Goal: Check status: Check status

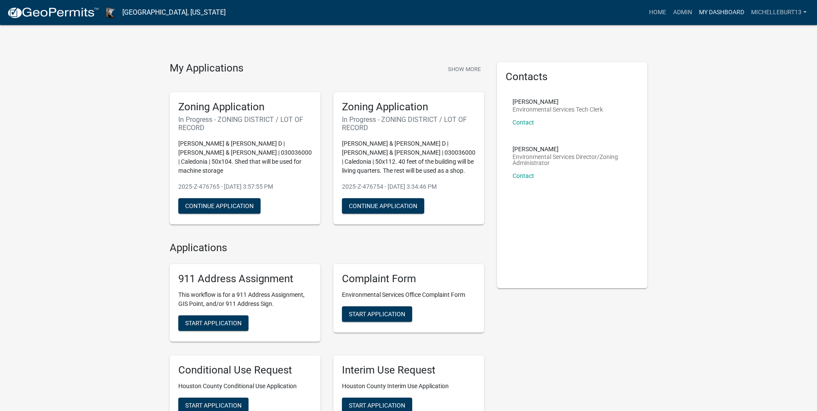
click at [713, 12] on link "My Dashboard" at bounding box center [722, 12] width 52 height 16
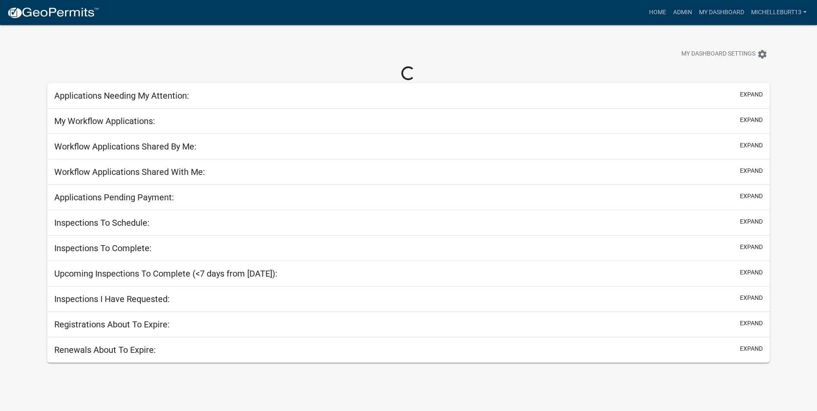
select select "3: 100"
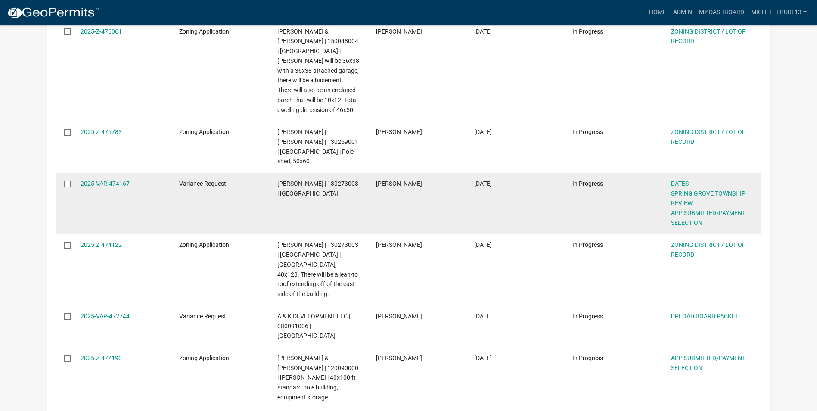
scroll to position [560, 0]
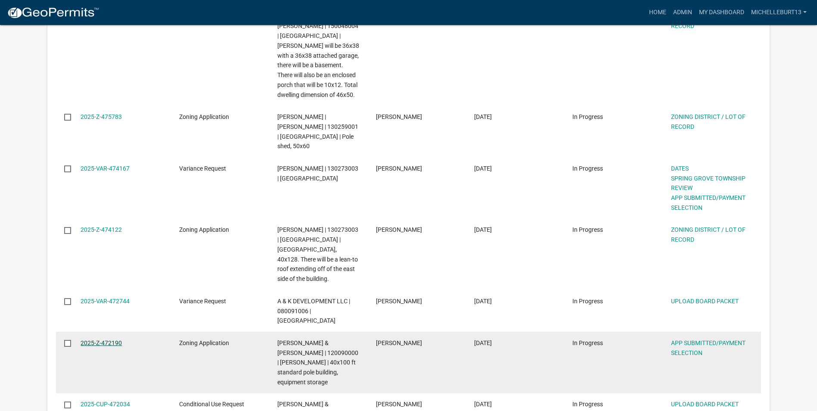
click at [104, 339] on link "2025-Z-472190" at bounding box center [101, 342] width 41 height 7
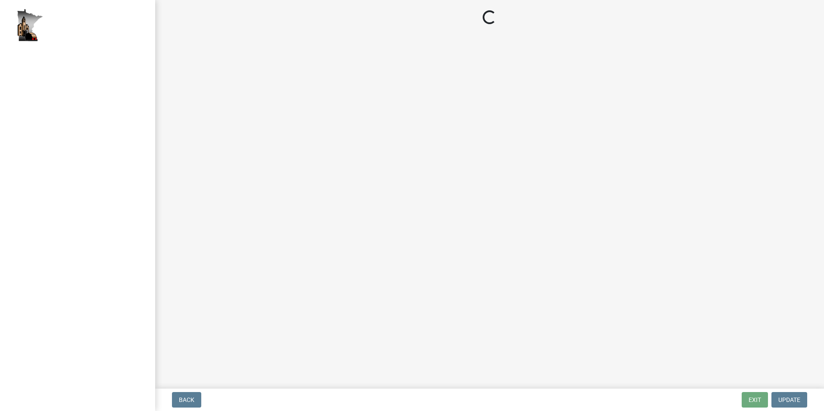
select select "2: 1"
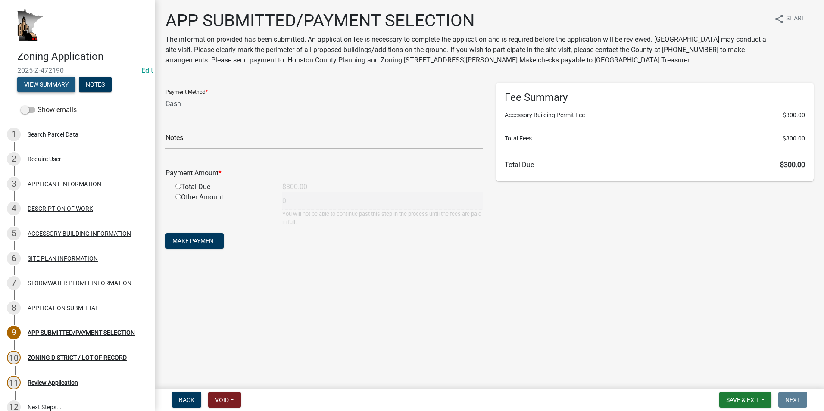
click at [45, 82] on button "View Summary" at bounding box center [46, 85] width 58 height 16
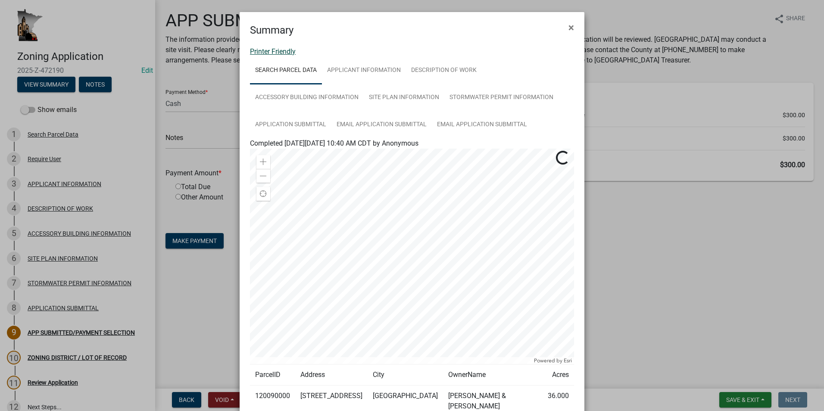
click at [284, 53] on link "Printer Friendly" at bounding box center [273, 51] width 46 height 8
click at [568, 28] on span "×" at bounding box center [571, 28] width 6 height 12
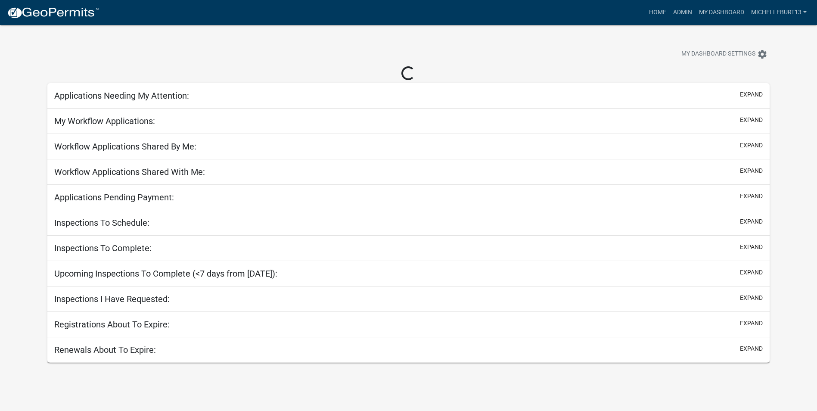
select select "3: 100"
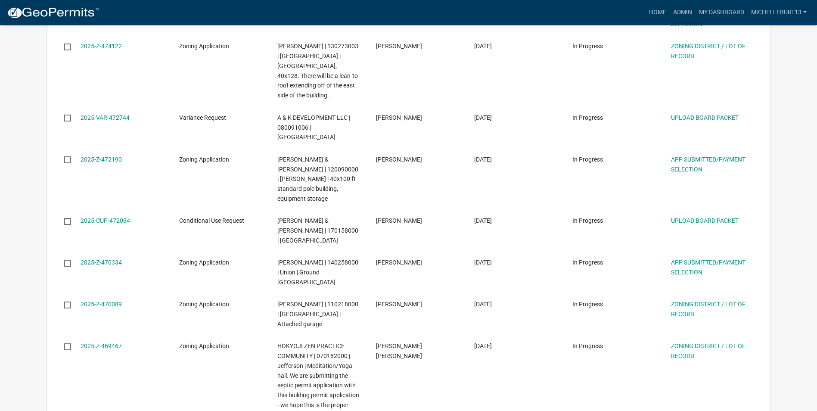
scroll to position [775, 0]
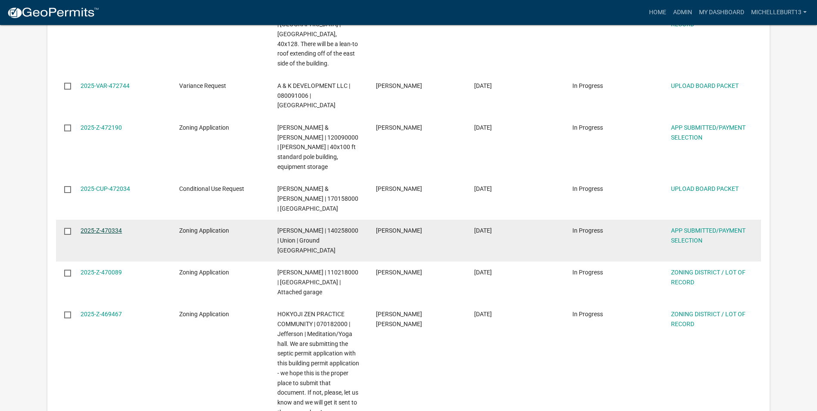
click at [112, 227] on link "2025-Z-470334" at bounding box center [101, 230] width 41 height 7
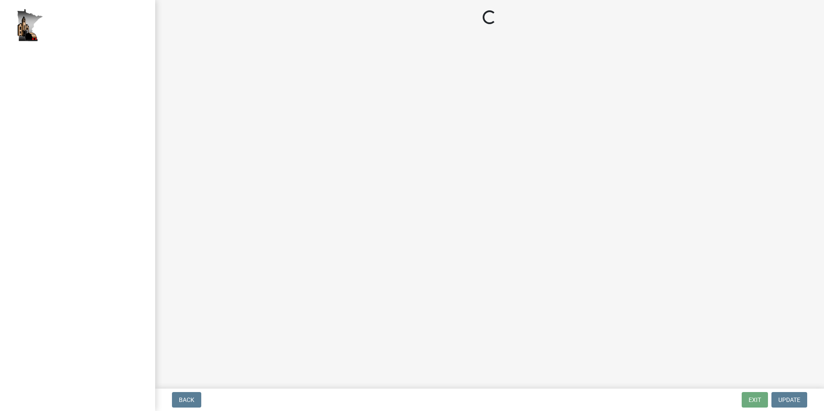
select select "2: 1"
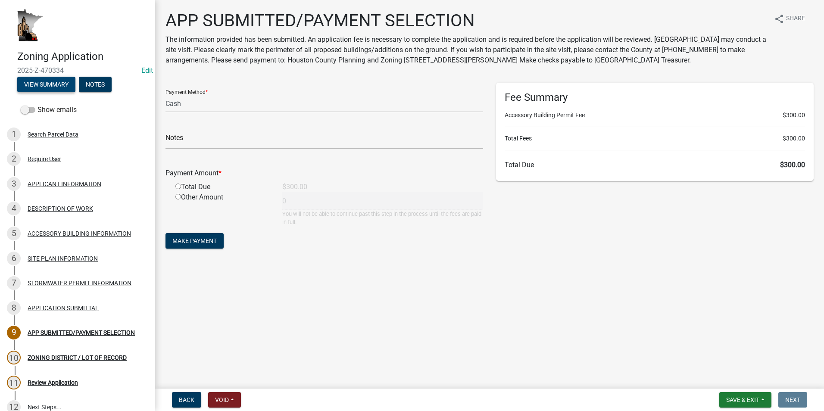
click at [48, 85] on button "View Summary" at bounding box center [46, 85] width 58 height 16
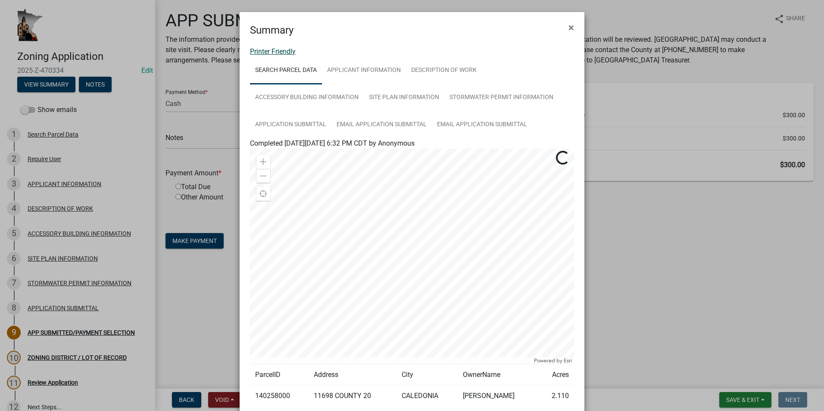
click at [268, 53] on link "Printer Friendly" at bounding box center [273, 51] width 46 height 8
click at [563, 28] on button "×" at bounding box center [570, 28] width 19 height 24
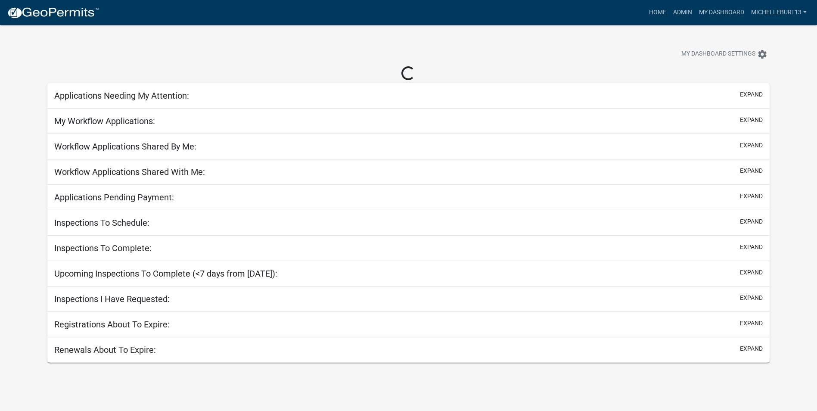
select select "3: 100"
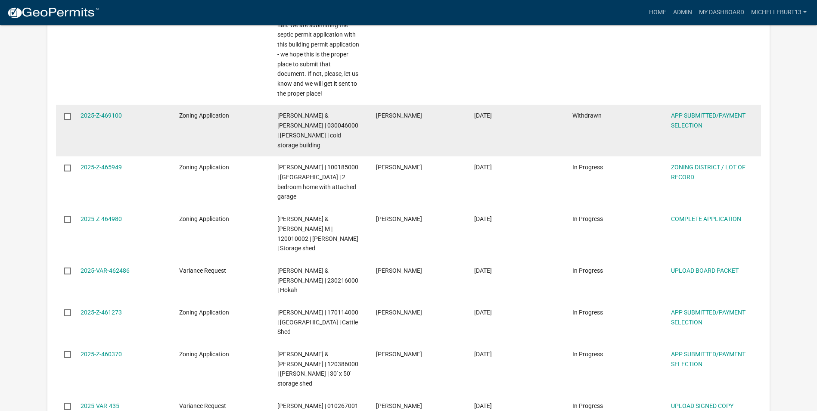
scroll to position [1120, 0]
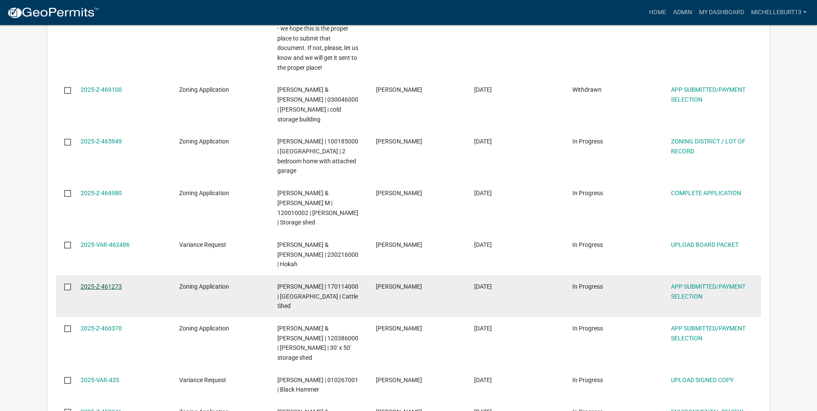
click at [106, 283] on link "2025-Z-461273" at bounding box center [101, 286] width 41 height 7
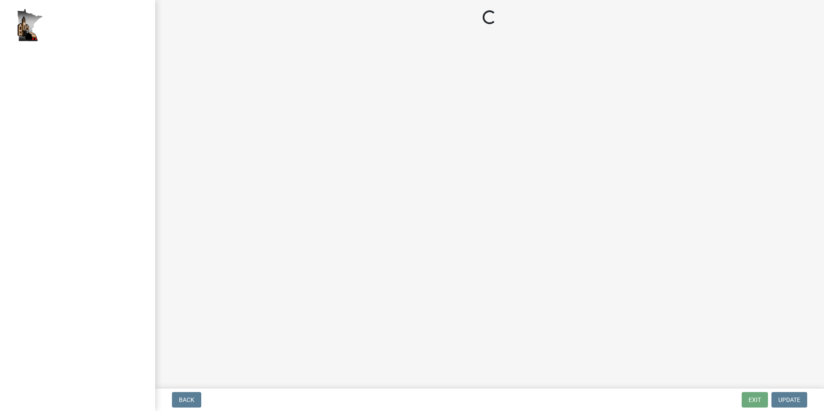
select select "2: 1"
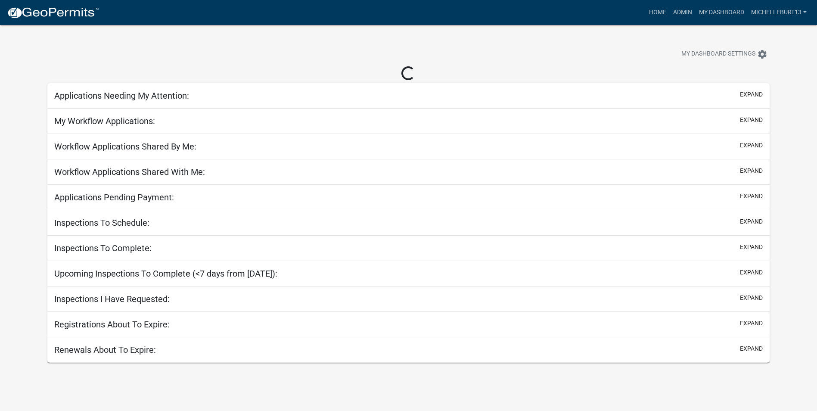
select select "3: 100"
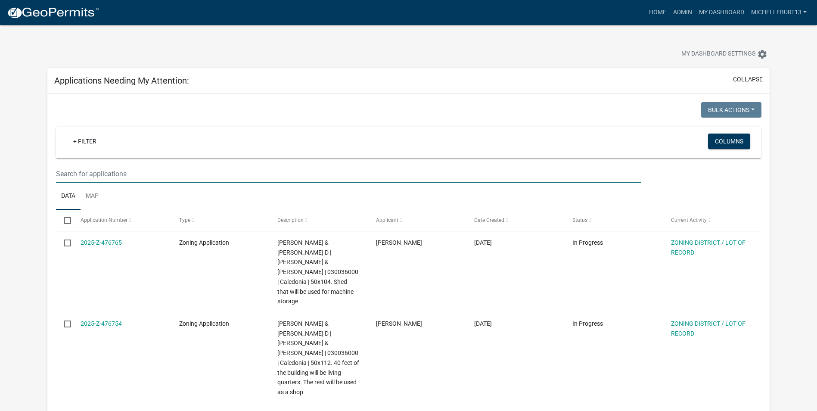
click at [155, 175] on input "text" at bounding box center [348, 174] width 585 height 18
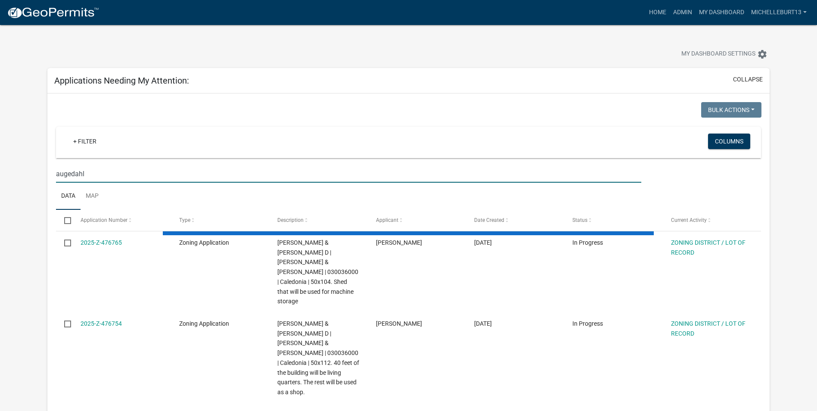
type input "augedahl"
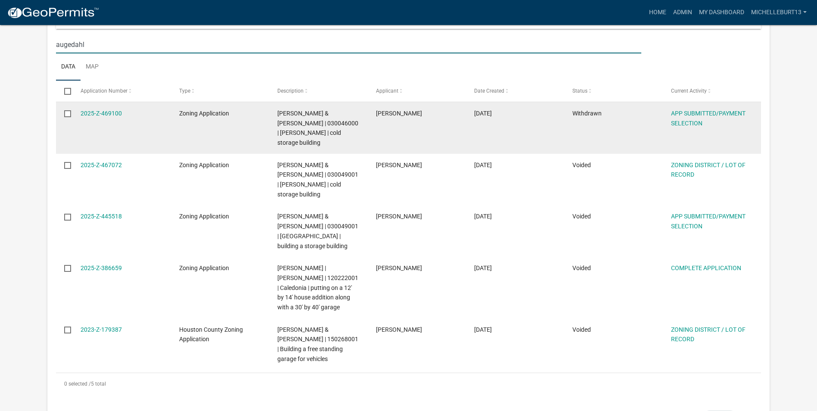
scroll to position [86, 0]
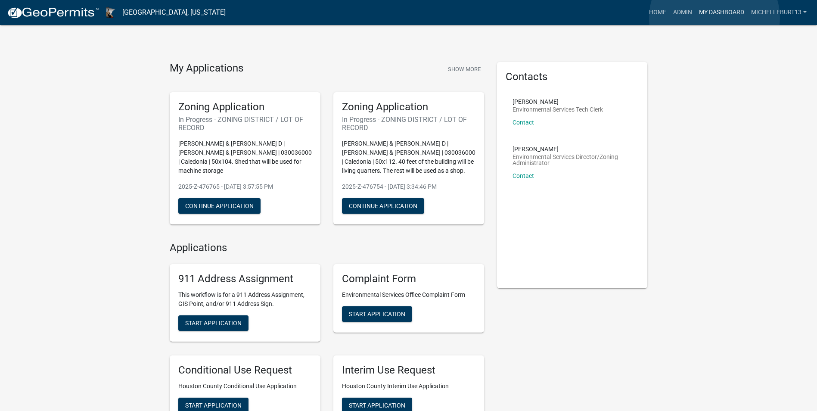
click at [715, 18] on link "My Dashboard" at bounding box center [722, 12] width 52 height 16
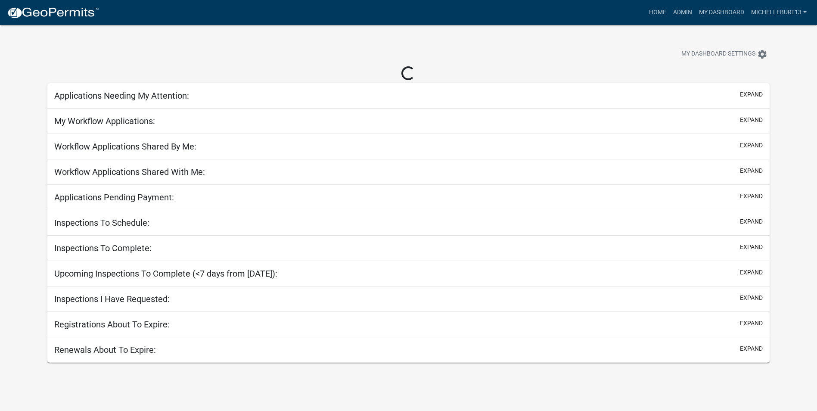
select select "3: 100"
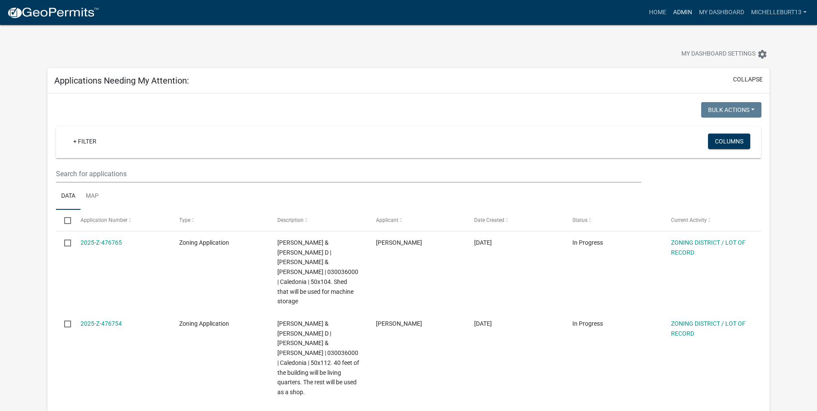
click at [674, 15] on link "Admin" at bounding box center [683, 12] width 26 height 16
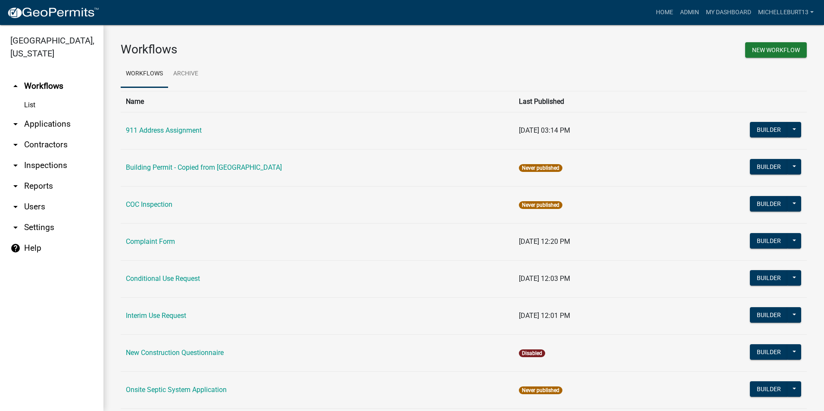
click at [50, 124] on link "arrow_drop_down Applications" at bounding box center [51, 124] width 103 height 21
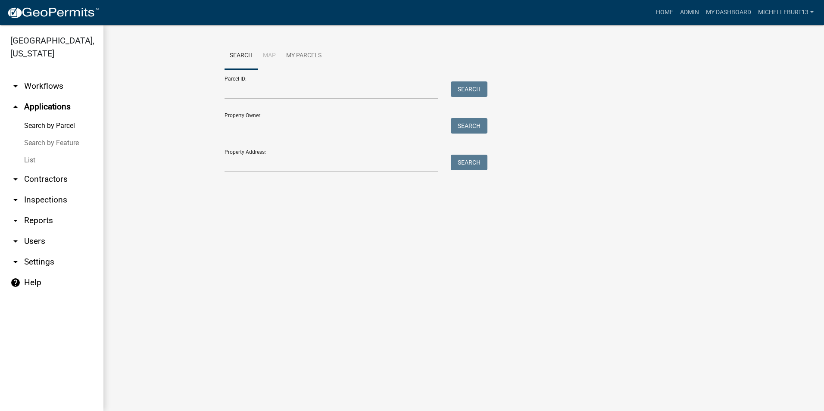
click at [28, 160] on link "List" at bounding box center [51, 160] width 103 height 17
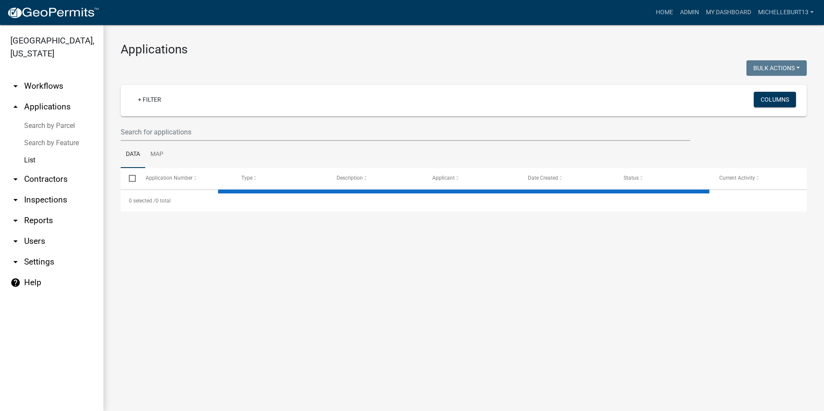
select select "3: 100"
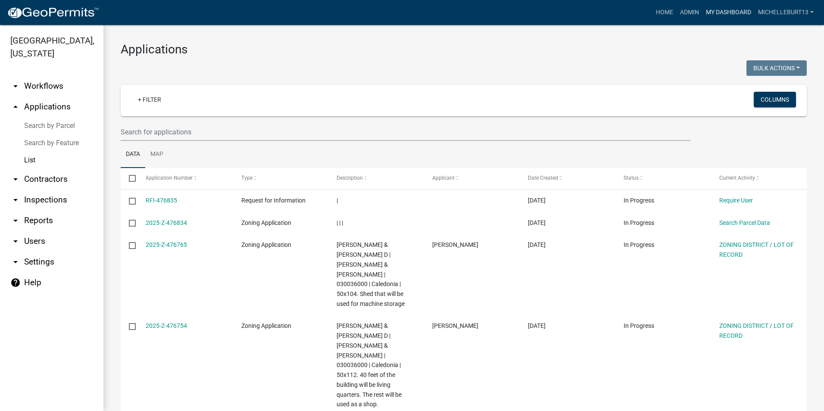
click at [710, 10] on link "My Dashboard" at bounding box center [728, 12] width 52 height 16
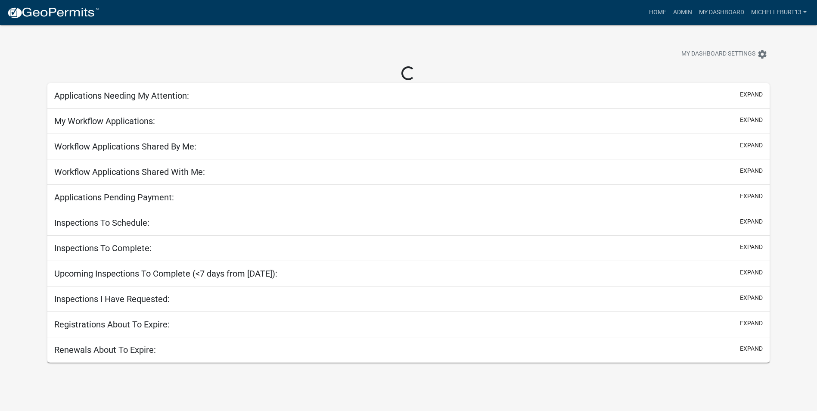
select select "3: 100"
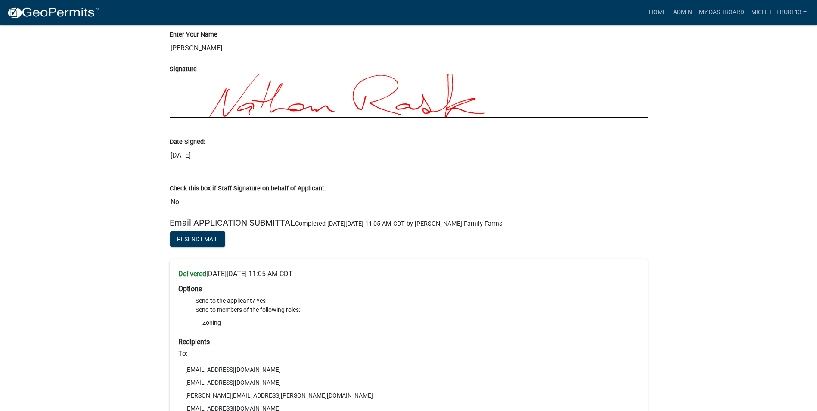
scroll to position [3273, 0]
